Goal: Task Accomplishment & Management: Manage account settings

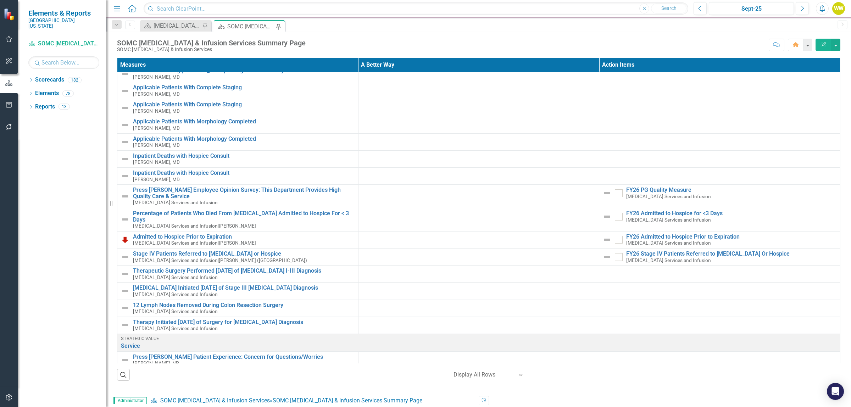
scroll to position [399, 0]
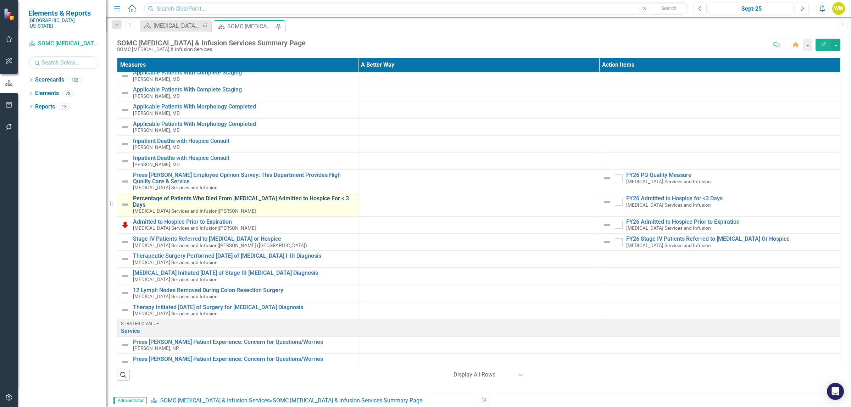
click at [295, 199] on link "Percentage of Patients Who Died From [MEDICAL_DATA] Admitted to Hospice For < 3…" at bounding box center [244, 201] width 222 height 12
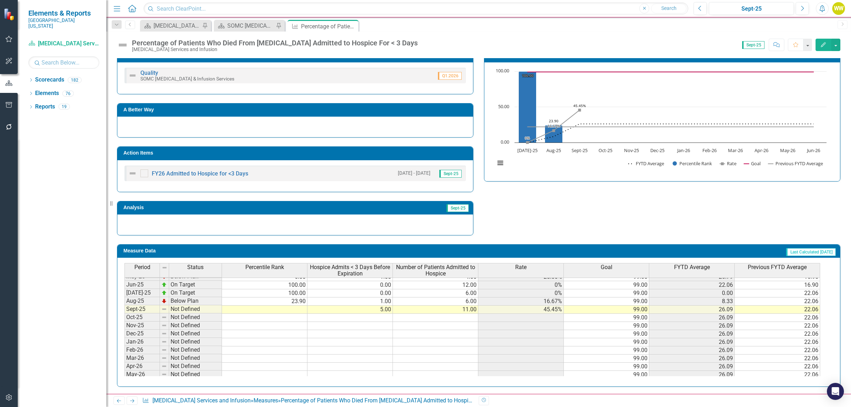
scroll to position [118, 0]
click at [296, 311] on tbody "Q2-24 Not Defined 7.00 19.00 36.84% 99.00 24.24 Q3-24 Not Defined 3.00 15.00 20…" at bounding box center [472, 278] width 696 height 221
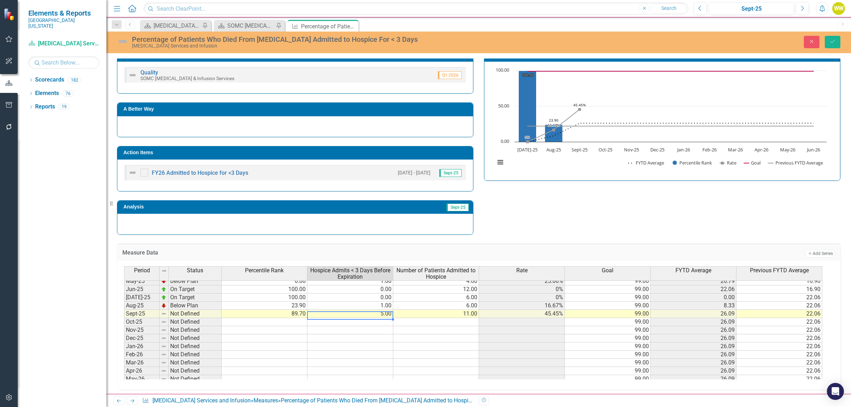
click at [303, 318] on td "89.70" at bounding box center [265, 314] width 86 height 8
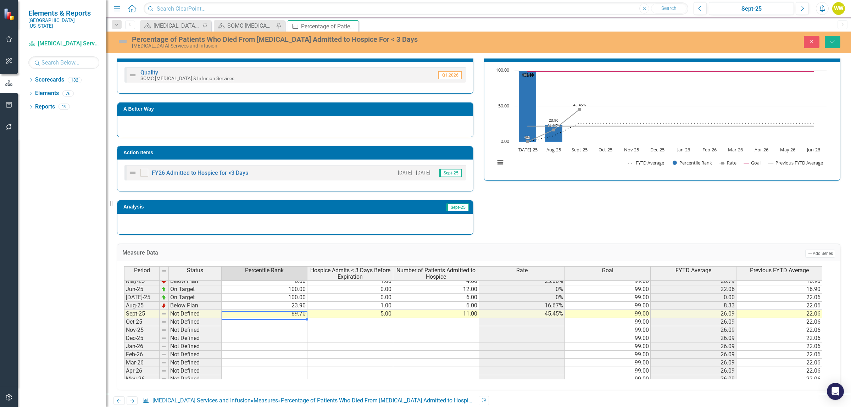
click at [303, 318] on td "89.70" at bounding box center [265, 314] width 86 height 8
type textarea "8"
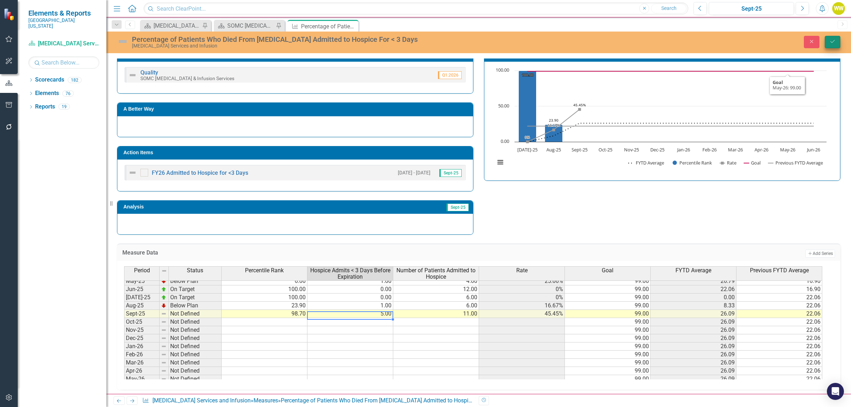
type textarea "5"
click at [840, 40] on button "Save" at bounding box center [833, 42] width 16 height 12
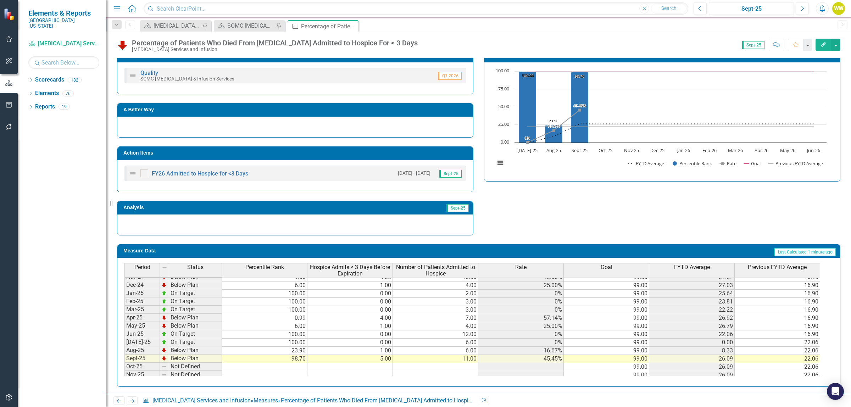
scroll to position [86, 0]
